Goal: Task Accomplishment & Management: Manage account settings

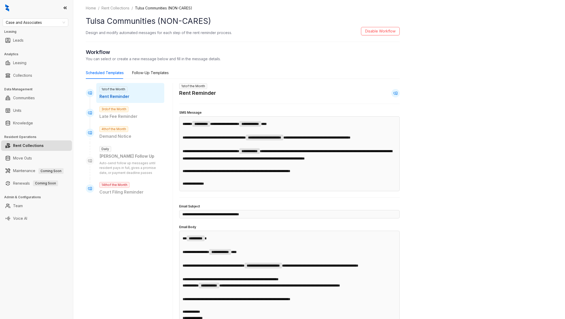
scroll to position [264, 0]
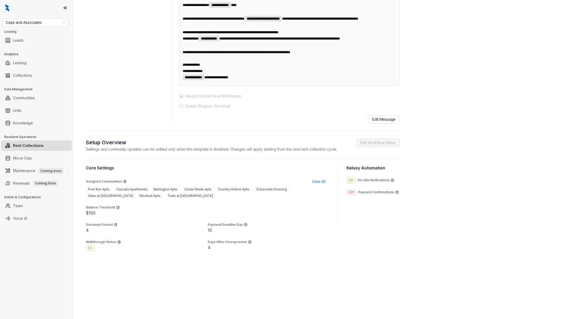
click at [41, 27] on div "Case and Associates Leasing Leads Analytics Leasing Collections Data Management…" at bounding box center [36, 159] width 73 height 319
click at [40, 26] on span "Case and Associates" at bounding box center [35, 23] width 59 height 8
type input "****"
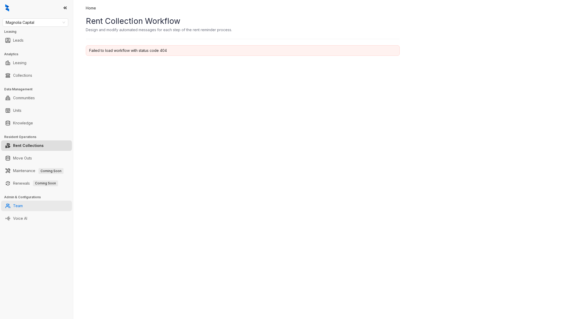
click at [23, 202] on link "Team" at bounding box center [18, 205] width 10 height 10
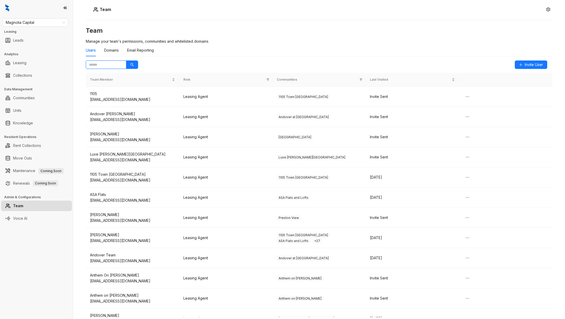
click at [109, 63] on input "text" at bounding box center [104, 65] width 30 height 6
type input "*****"
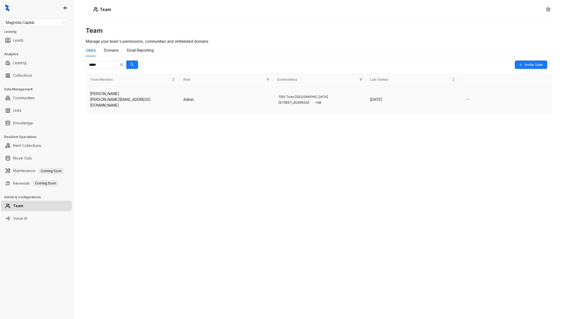
click at [313, 101] on span "+ 48" at bounding box center [318, 102] width 10 height 5
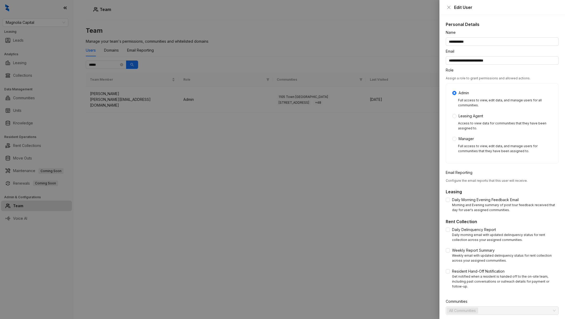
scroll to position [18, 0]
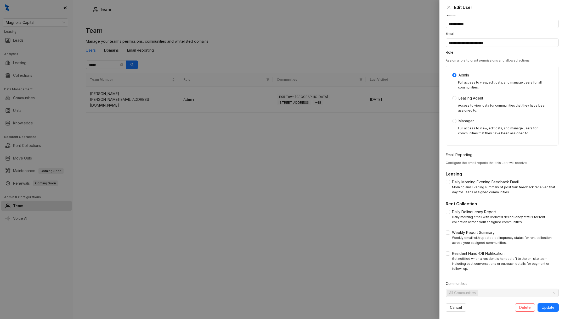
click at [470, 290] on span "All Communities" at bounding box center [462, 293] width 27 height 6
click at [453, 123] on label "Manager" at bounding box center [464, 121] width 24 height 6
click at [453, 290] on span "All Communities" at bounding box center [462, 293] width 27 height 6
click at [450, 296] on span at bounding box center [450, 297] width 6 height 6
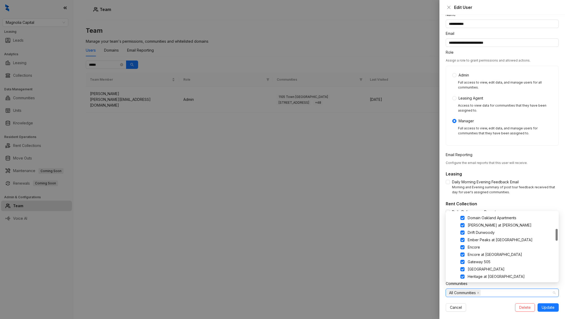
scroll to position [0, 0]
click at [455, 214] on span at bounding box center [456, 216] width 4 height 4
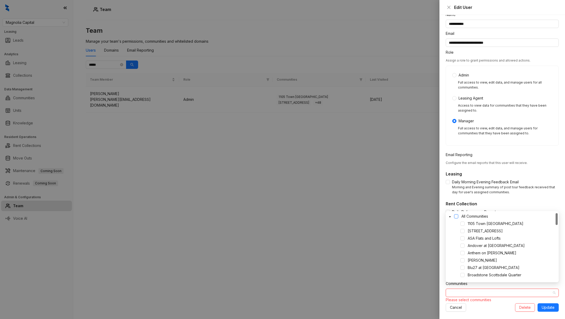
click at [455, 214] on span at bounding box center [456, 216] width 4 height 4
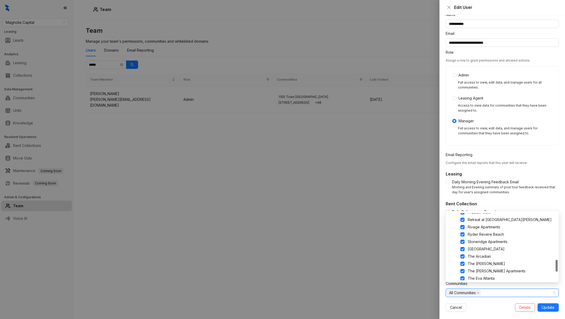
scroll to position [258, 0]
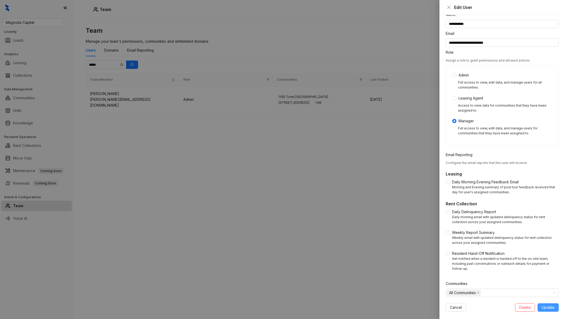
click at [546, 305] on button "Update" at bounding box center [548, 307] width 21 height 8
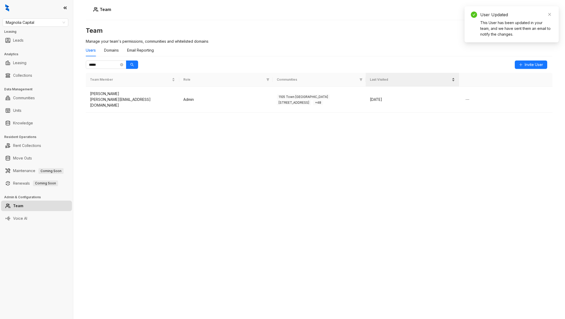
click at [440, 82] on div "Last Visited" at bounding box center [412, 79] width 85 height 5
click at [128, 98] on div "roakes@stylresidential.com" at bounding box center [132, 103] width 85 height 12
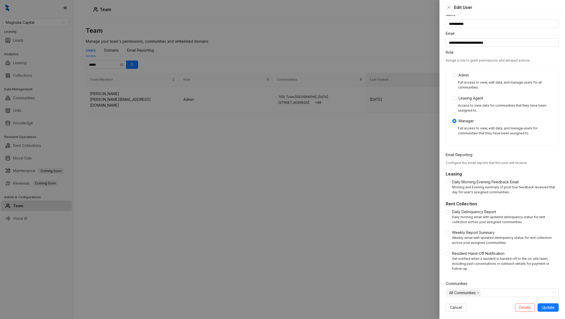
click at [451, 75] on div "Admin Full access to view, edit data, and manage users for all communities. Lea…" at bounding box center [502, 105] width 112 height 79
click at [451, 71] on div "Admin Full access to view, edit data, and manage users for all communities. Lea…" at bounding box center [502, 105] width 112 height 79
click at [451, 72] on div "Admin Full access to view, edit data, and manage users for all communities. Lea…" at bounding box center [502, 105] width 112 height 79
click at [548, 307] on div "**********" at bounding box center [502, 167] width 126 height 304
click at [548, 304] on span "Update" at bounding box center [548, 307] width 13 height 6
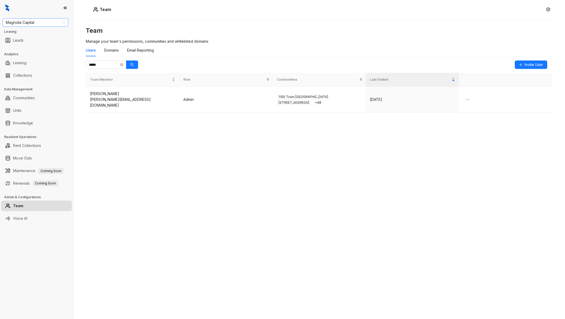
click at [53, 23] on span "Magnolia Capital" at bounding box center [35, 23] width 59 height 8
type input "***"
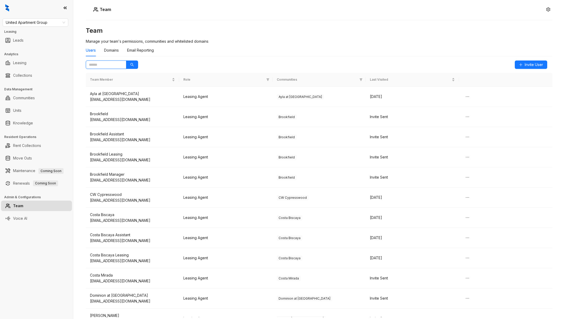
click at [108, 64] on input "text" at bounding box center [104, 65] width 30 height 6
type input "********"
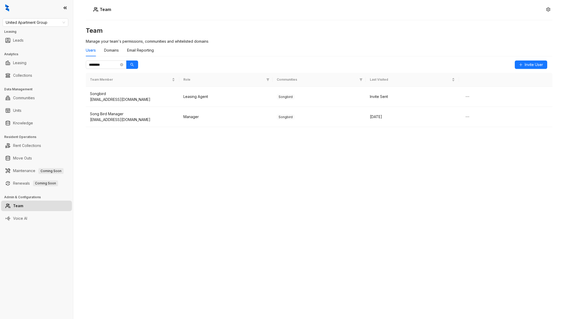
click at [313, 209] on div "Team Manage your team's permissions, communities and whitelisted domains Users …" at bounding box center [319, 148] width 467 height 244
